Goal: Check status: Check status

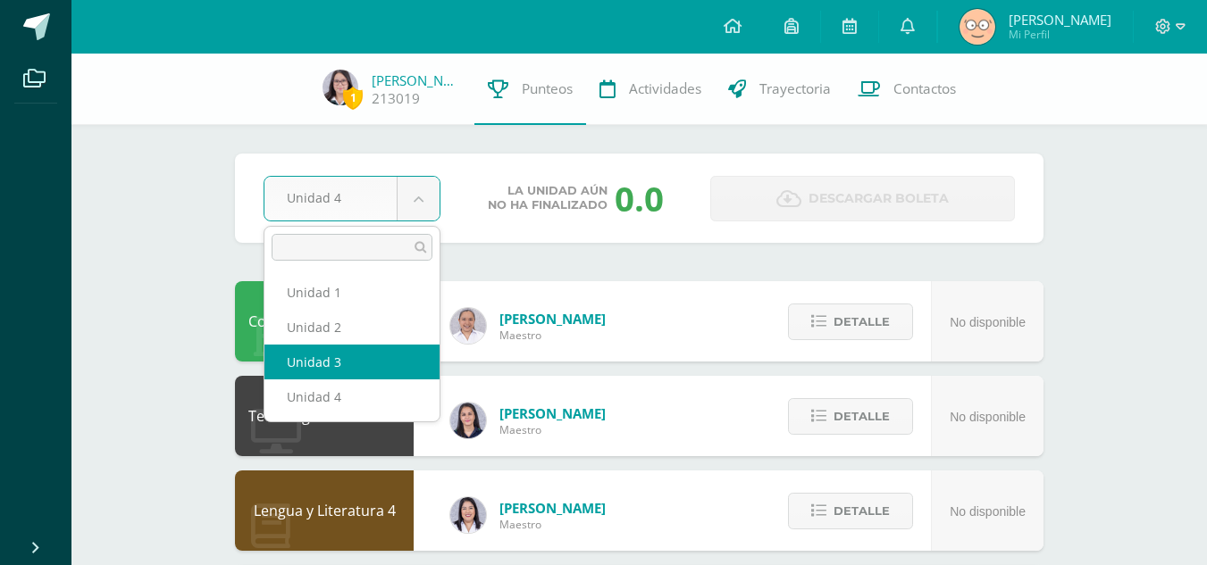
select select "Unidad 3"
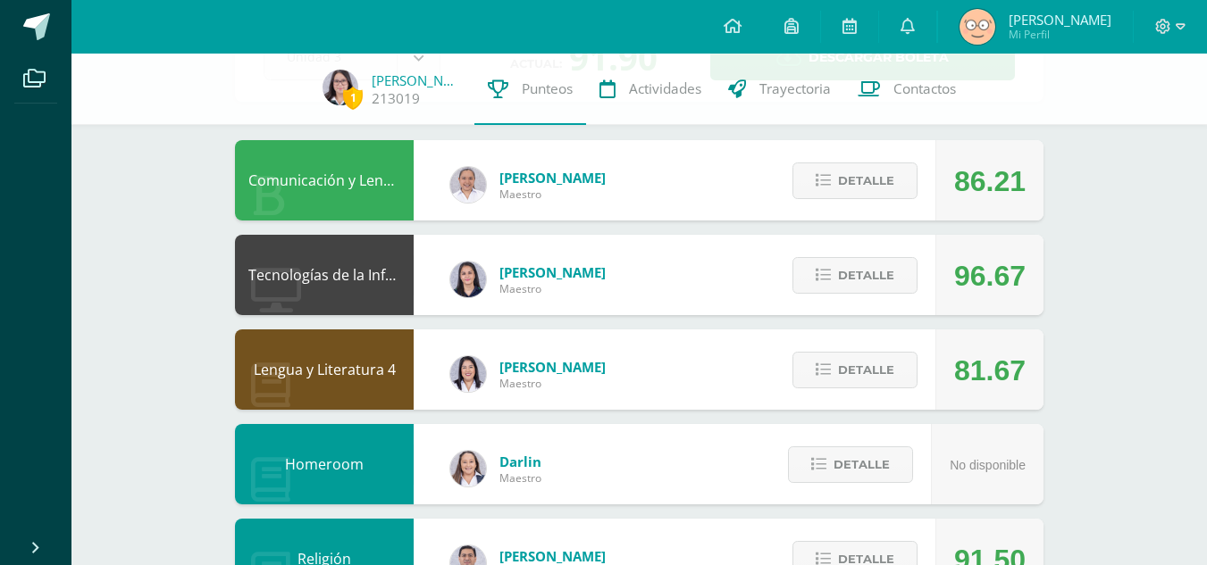
scroll to position [142, 0]
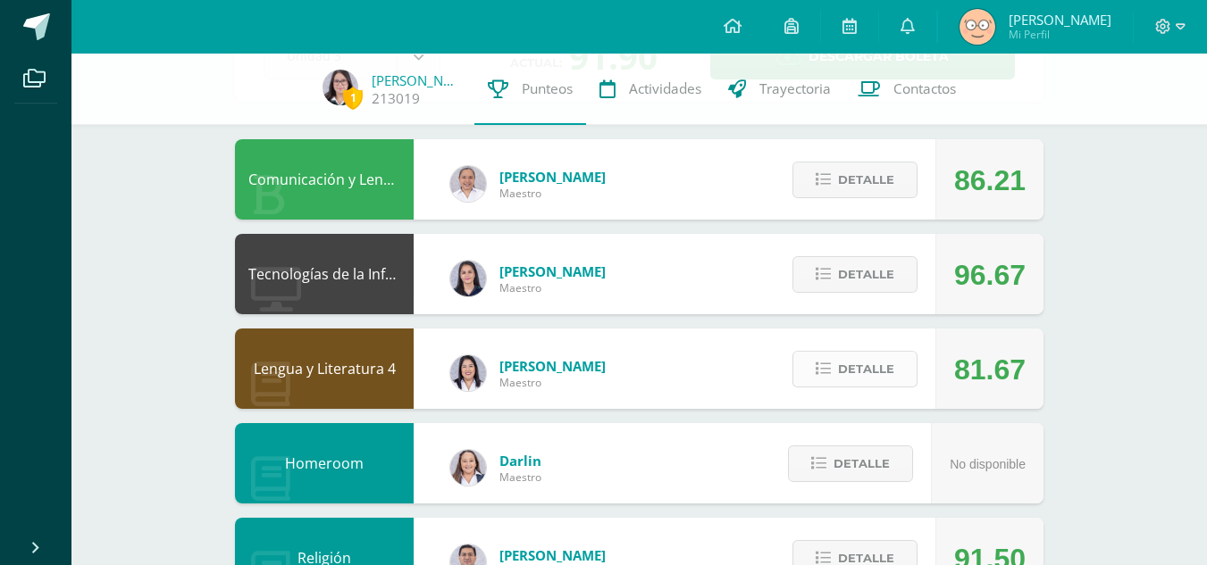
click at [817, 367] on icon at bounding box center [823, 369] width 15 height 15
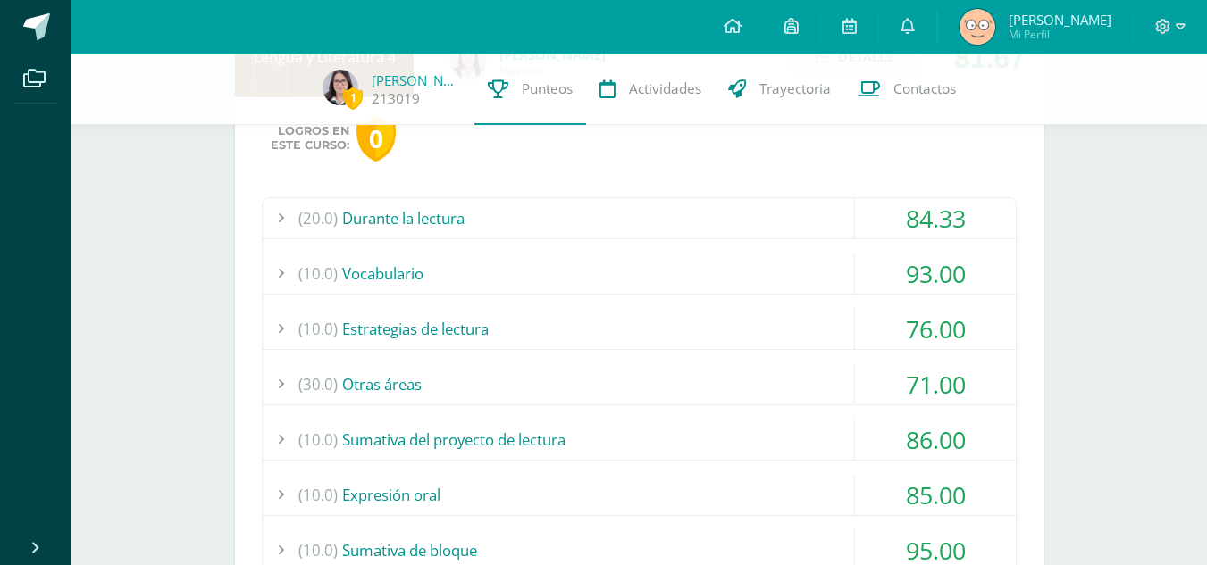
scroll to position [457, 0]
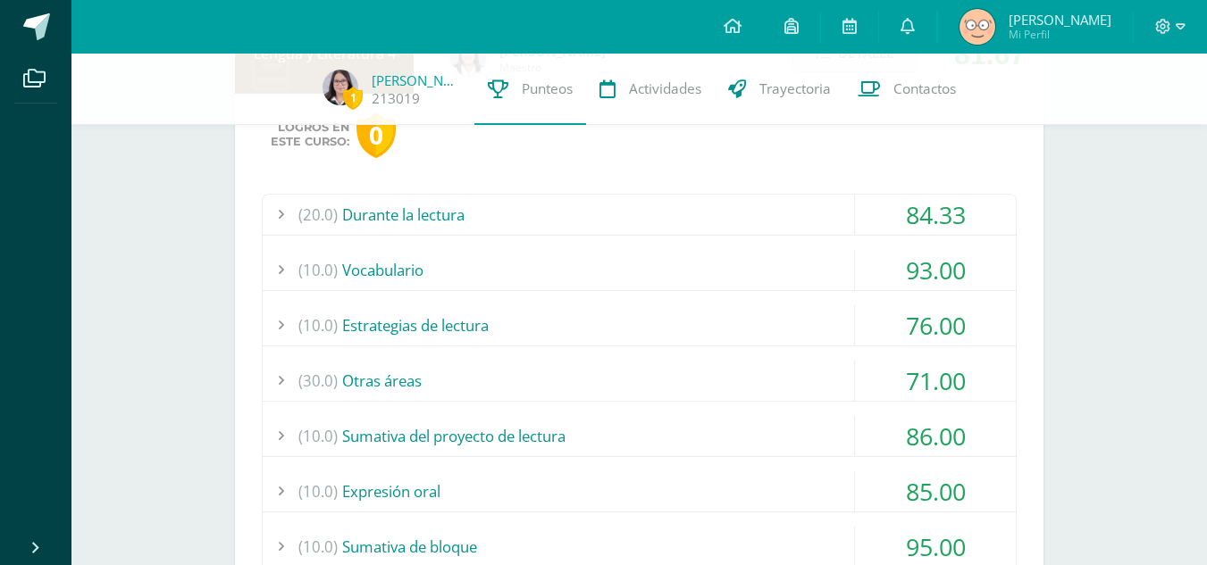
click at [791, 331] on div "(10.0) Estrategias de lectura" at bounding box center [639, 326] width 753 height 40
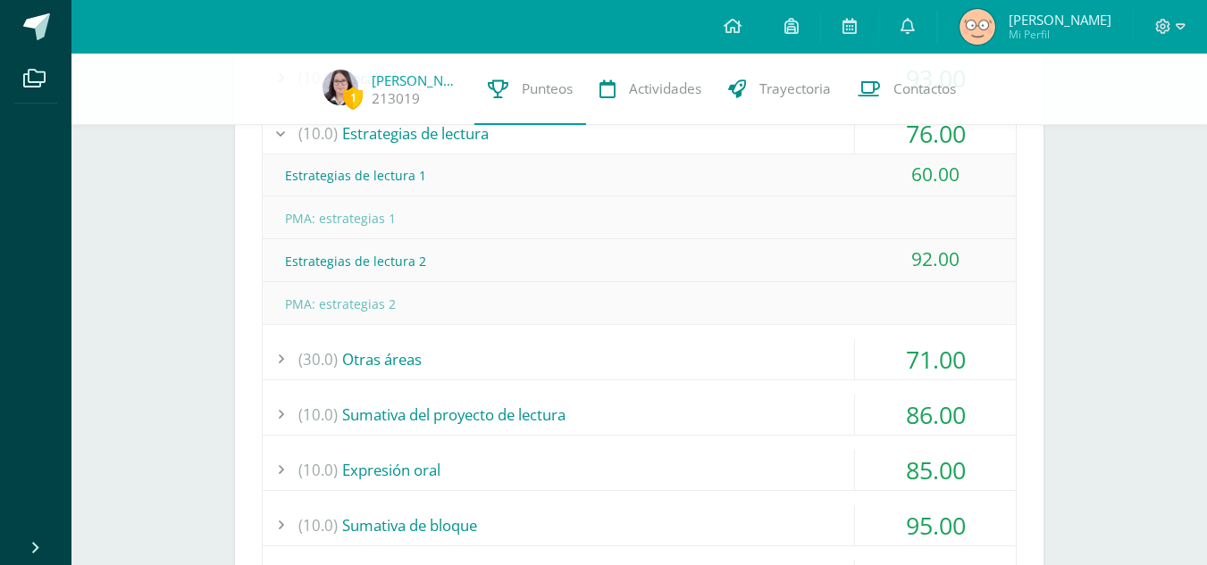
scroll to position [657, 0]
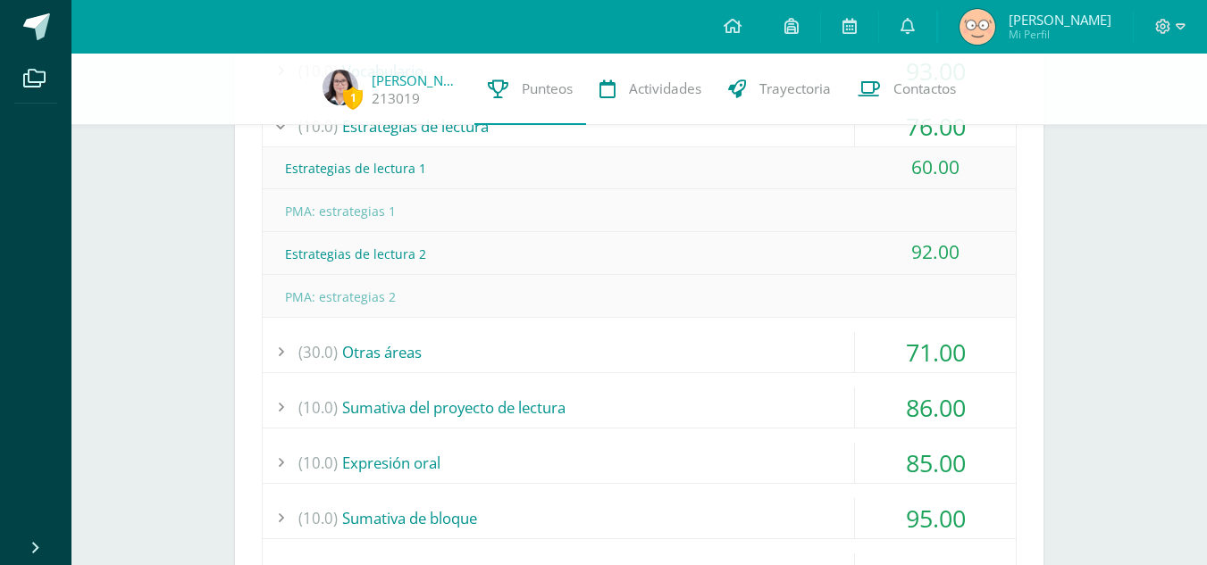
click at [781, 348] on div "(30.0) Otras áreas" at bounding box center [639, 352] width 753 height 40
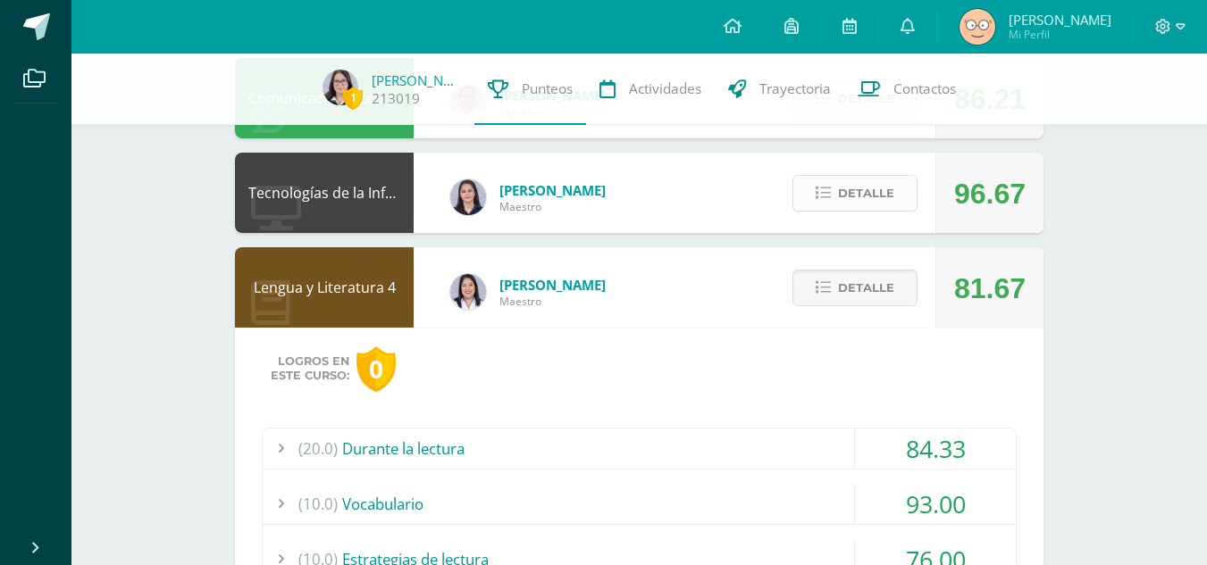
scroll to position [227, 0]
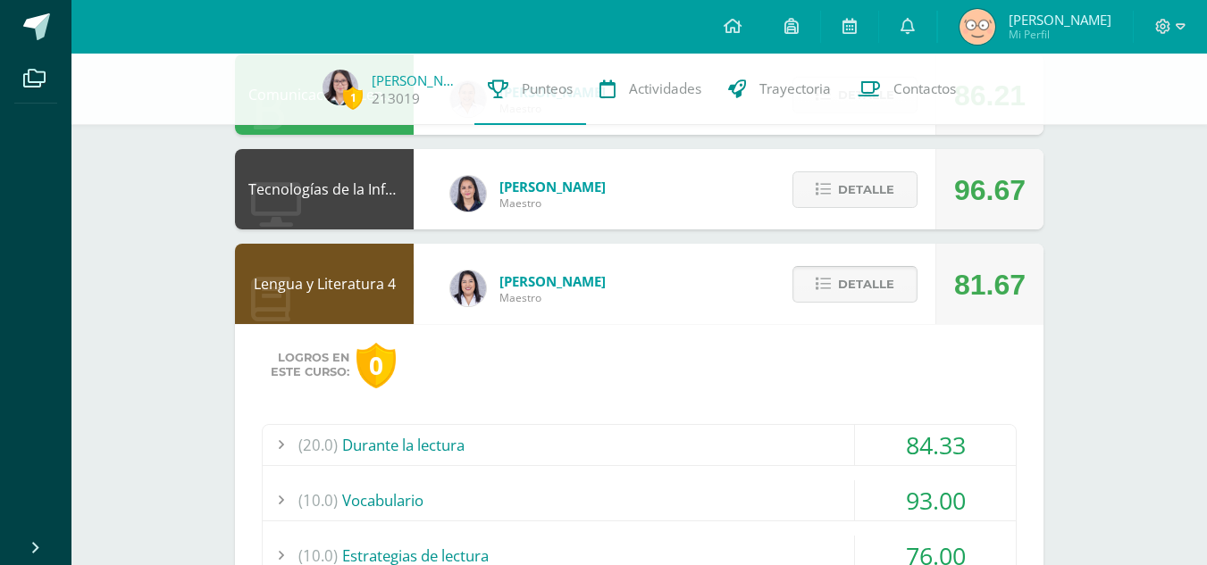
click at [850, 291] on span "Detalle" at bounding box center [866, 284] width 56 height 33
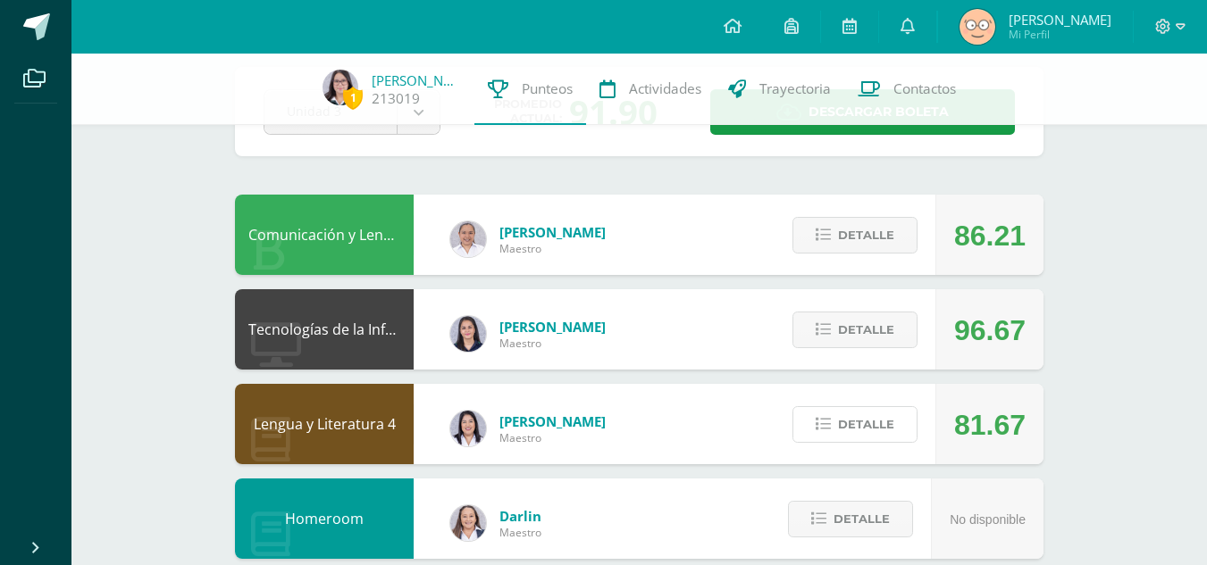
scroll to position [90, 0]
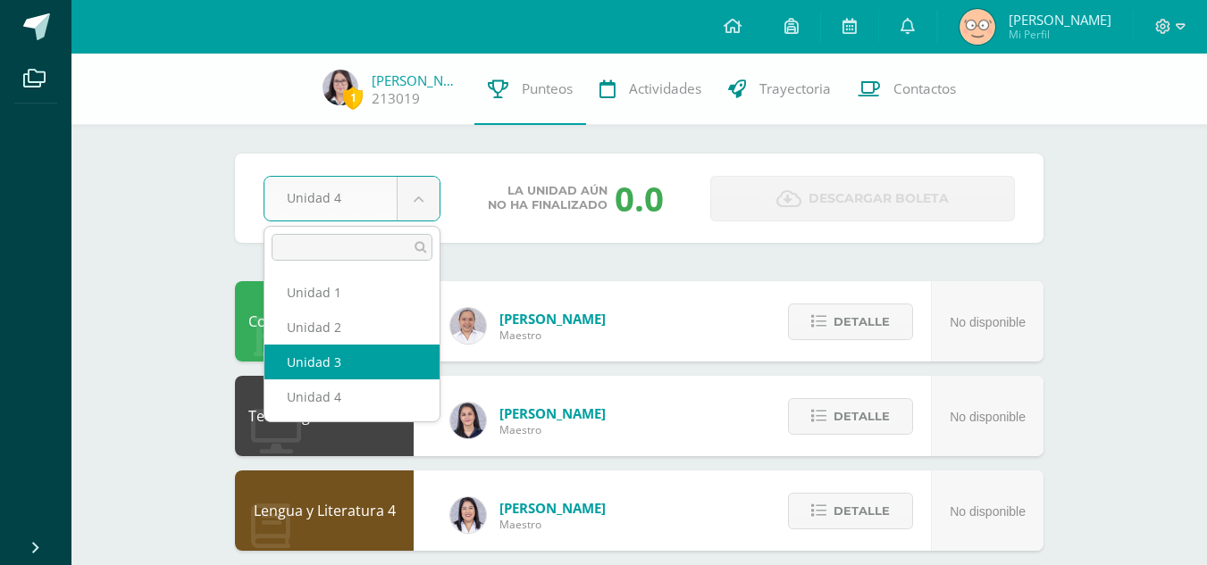
select select "Unidad 3"
